Goal: Transaction & Acquisition: Purchase product/service

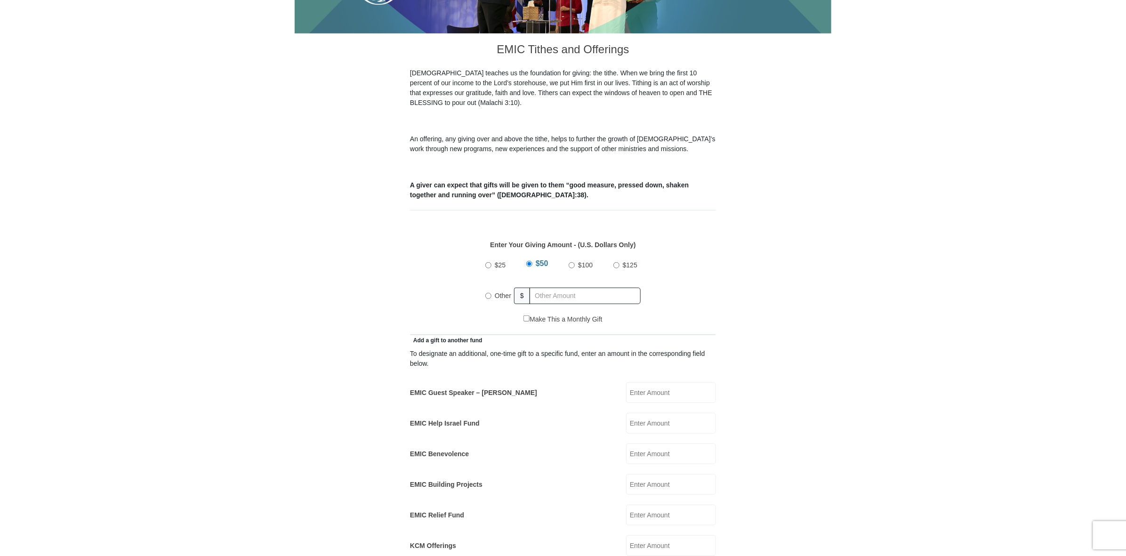
scroll to position [234, 0]
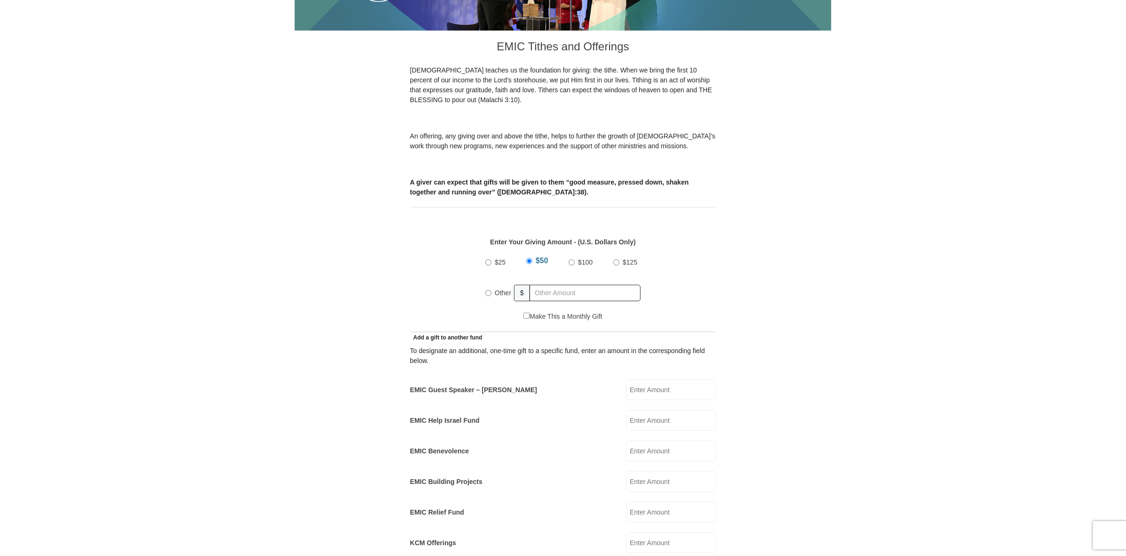
click at [487, 296] on input "Other" at bounding box center [488, 293] width 6 height 6
radio input "true"
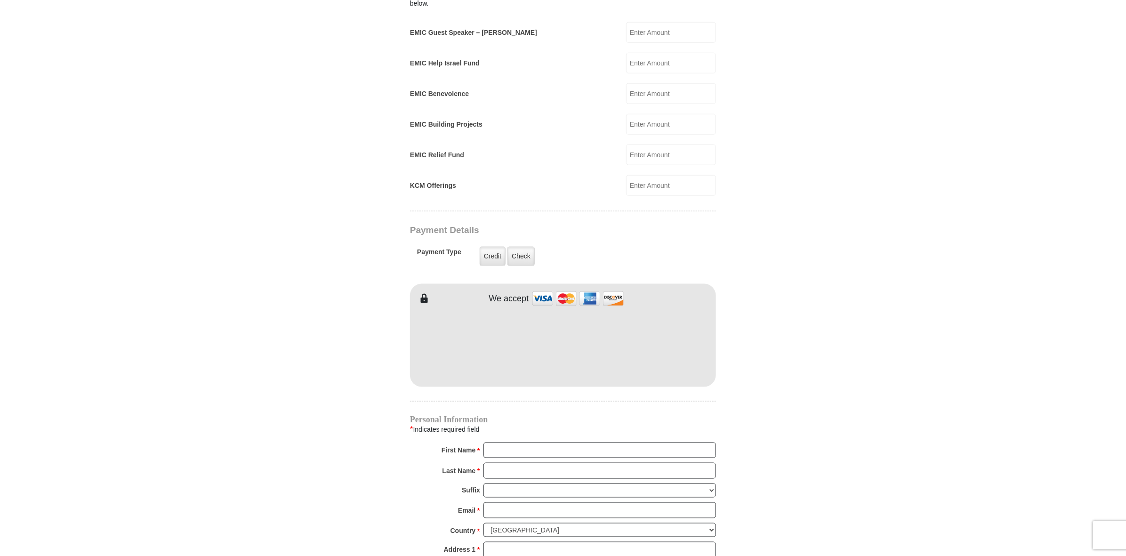
scroll to position [619, 0]
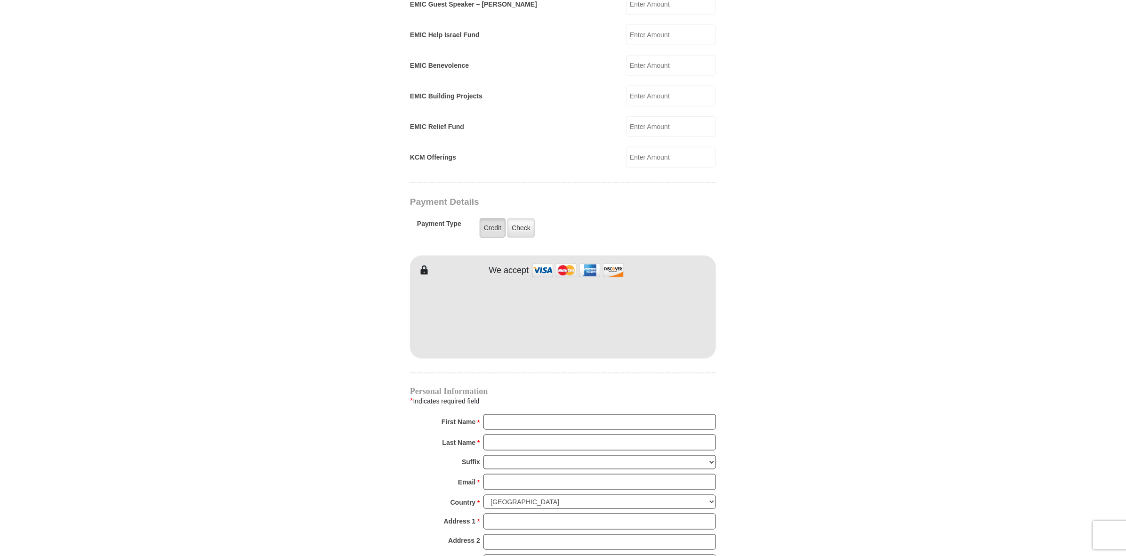
type input "559.00"
click at [506, 238] on label "Credit" at bounding box center [493, 227] width 26 height 19
click at [0, 0] on input "Credit" at bounding box center [0, 0] width 0 height 0
type input "[PERSON_NAME]"
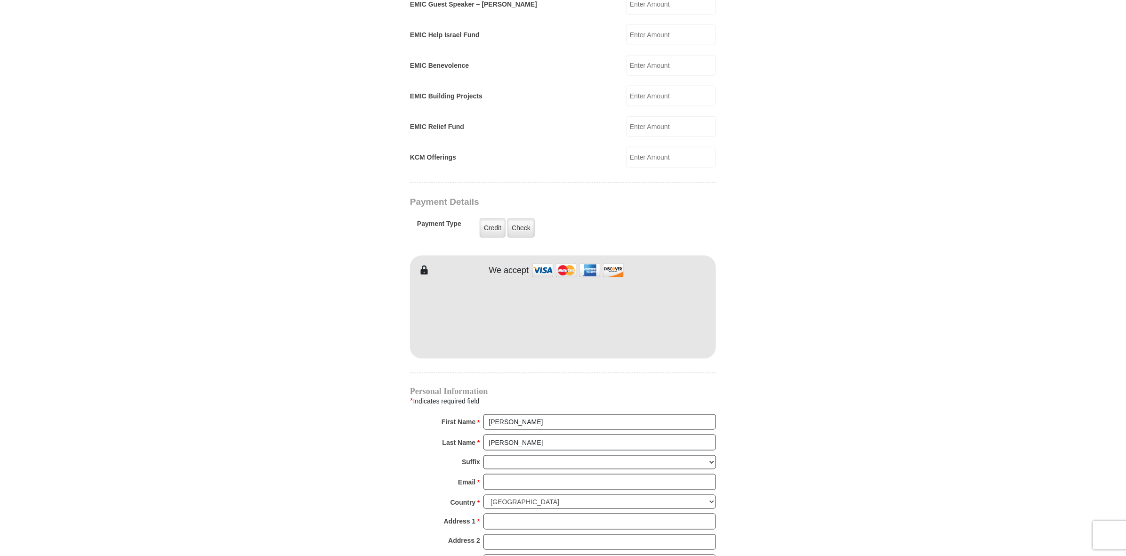
click at [806, 394] on form "[GEOGRAPHIC_DATA][DEMOGRAPHIC_DATA] Online Giving Because of gifts like yours, …" at bounding box center [563, 122] width 537 height 1408
drag, startPoint x: 1126, startPoint y: 269, endPoint x: 1129, endPoint y: 332, distance: 63.2
click at [1126, 332] on html "[GEOGRAPHIC_DATA][DEMOGRAPHIC_DATA] Online Giving Because of gifts like yours, …" at bounding box center [563, 250] width 1126 height 1739
click at [1035, 359] on body "[GEOGRAPHIC_DATA][DEMOGRAPHIC_DATA] Online Giving Because of gifts like yours, …" at bounding box center [563, 250] width 1126 height 1739
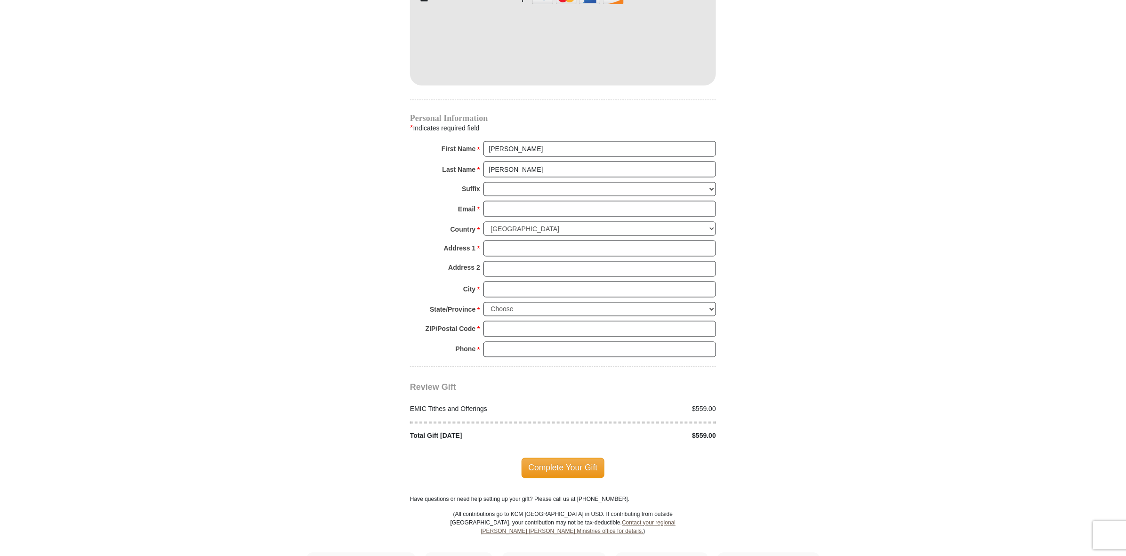
scroll to position [894, 0]
click at [589, 215] on input "Email *" at bounding box center [599, 207] width 233 height 16
type input "[EMAIL_ADDRESS][DOMAIN_NAME]"
type input "[STREET_ADDRESS][PERSON_NAME]"
type input "[PERSON_NAME]"
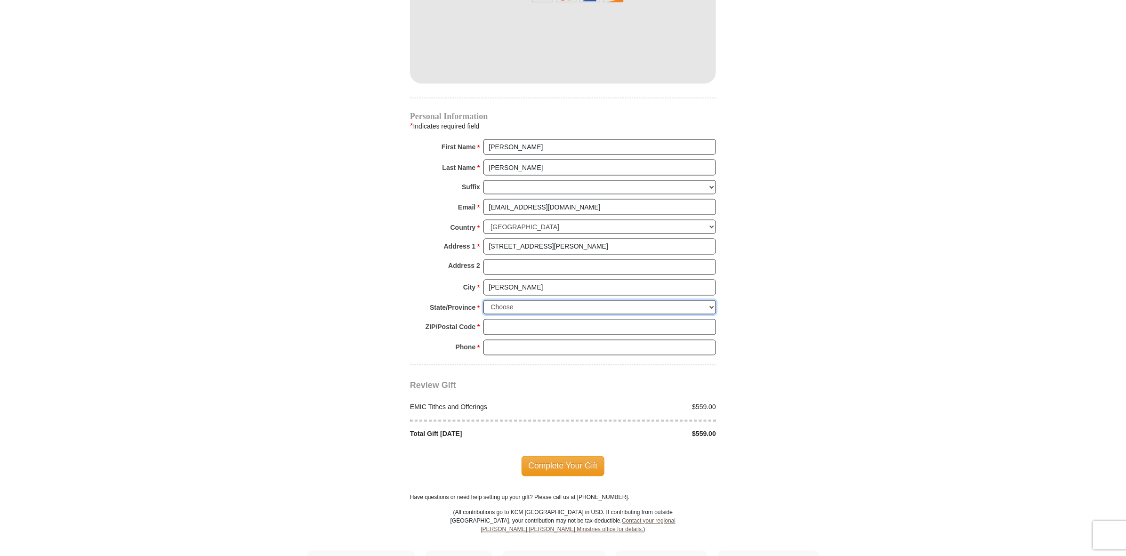
select select "MN"
type input "55374"
type input "7632429101"
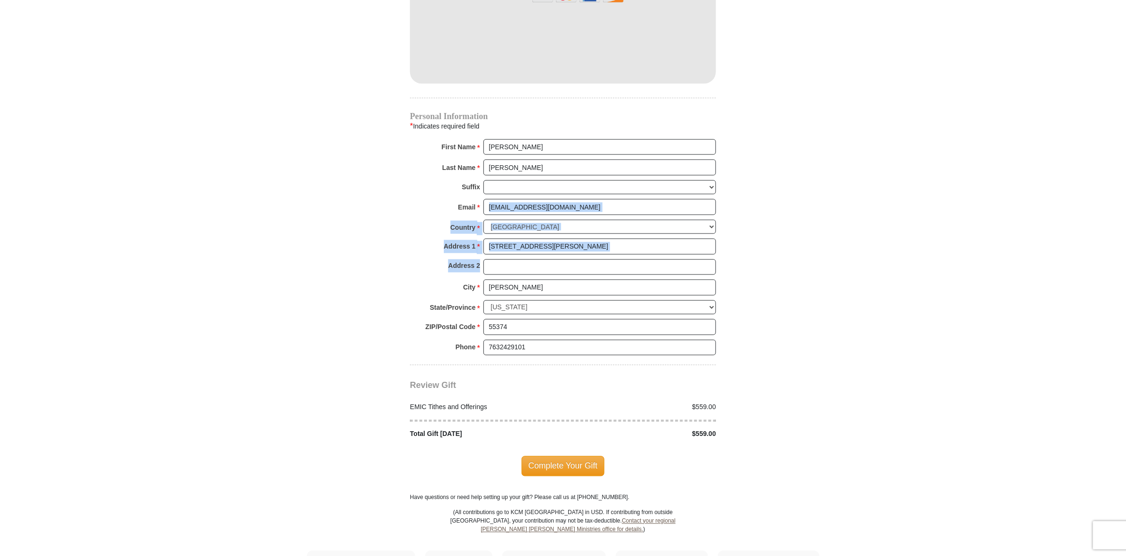
drag, startPoint x: 1126, startPoint y: 323, endPoint x: 1129, endPoint y: 383, distance: 59.4
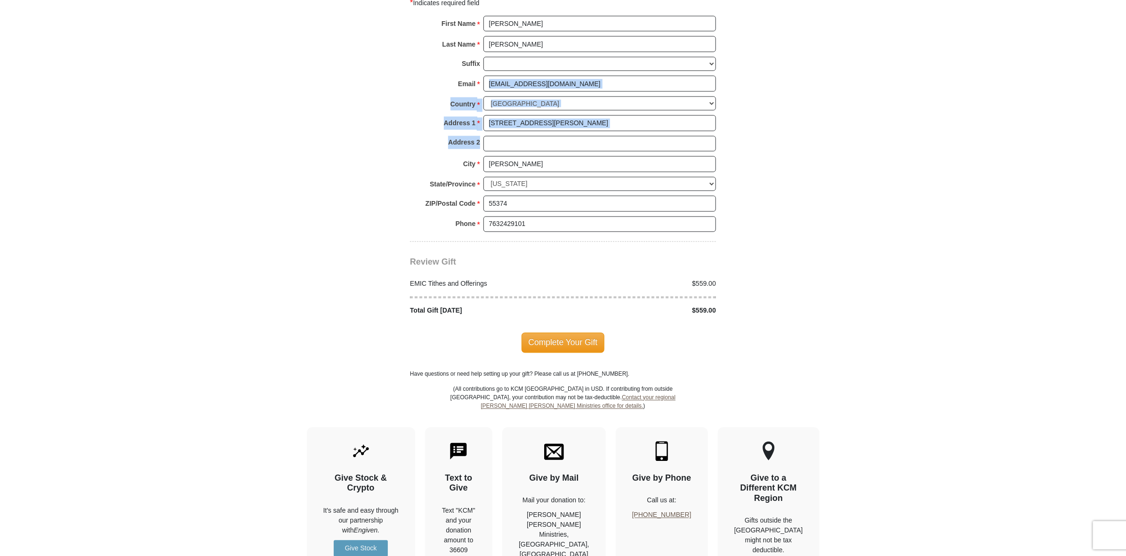
scroll to position [1033, 0]
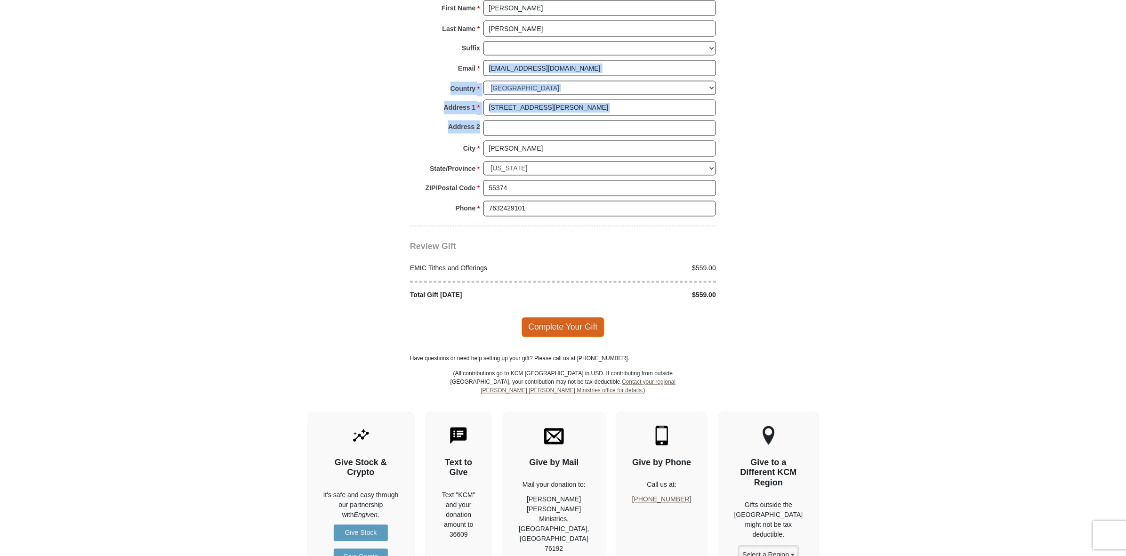
click at [587, 337] on span "Complete Your Gift" at bounding box center [563, 327] width 83 height 20
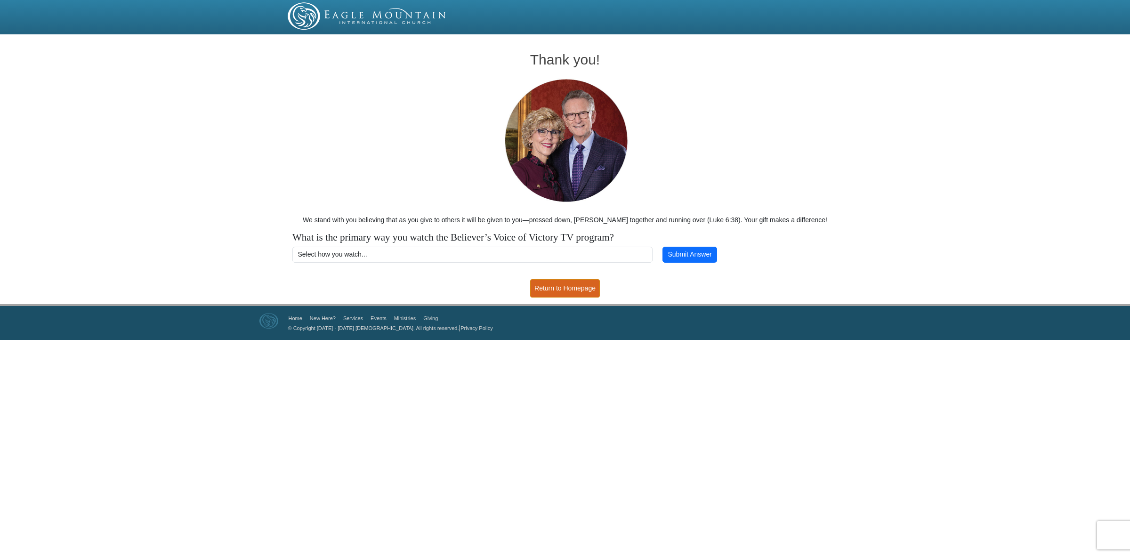
click at [558, 298] on link "Return to Homepage" at bounding box center [565, 288] width 70 height 18
